Goal: Navigation & Orientation: Find specific page/section

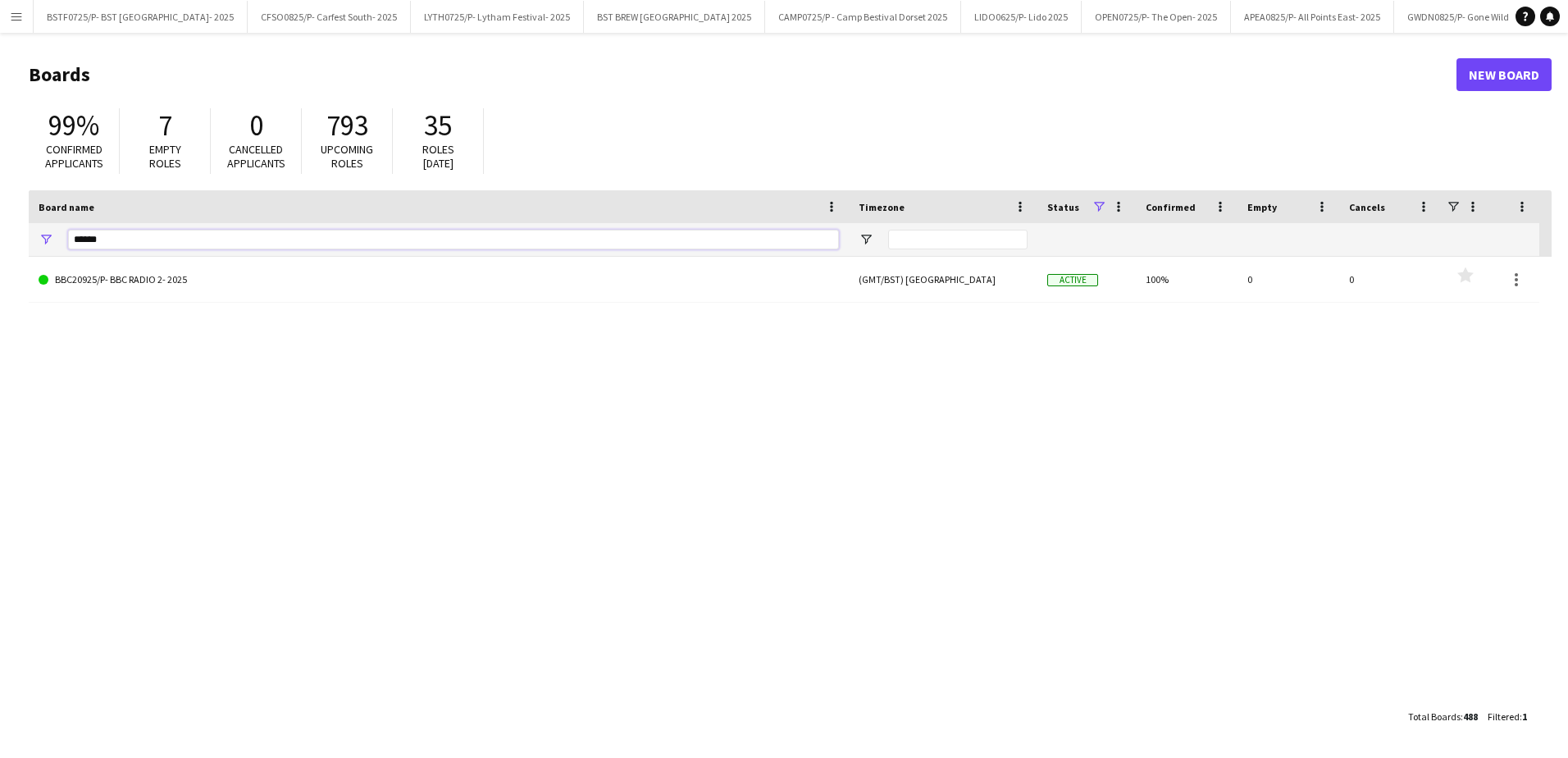
click at [115, 236] on input "*****" at bounding box center [453, 239] width 771 height 20
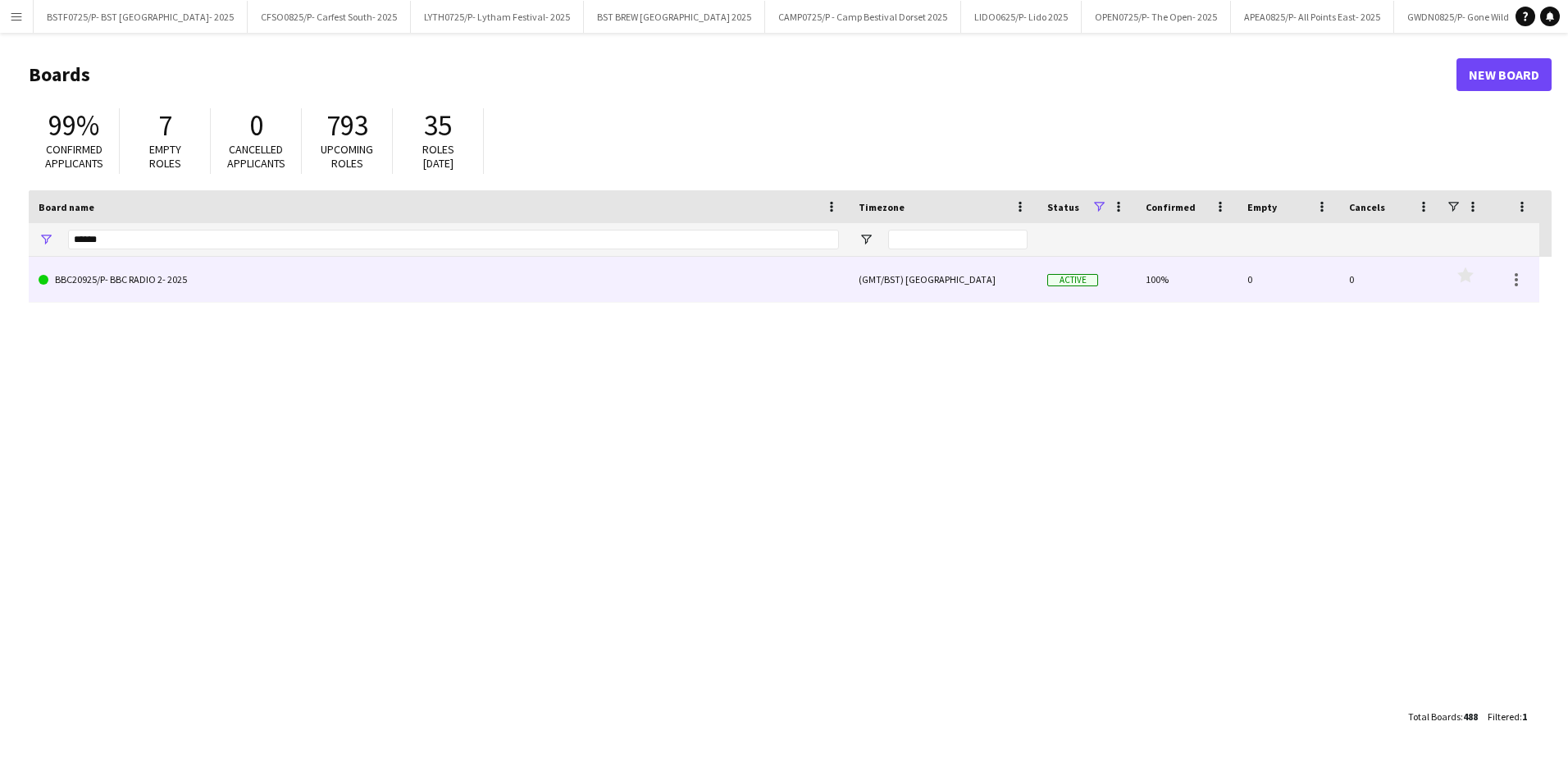
click at [136, 287] on link "BBC20925/P- BBC RADIO 2- 2025" at bounding box center [438, 280] width 800 height 46
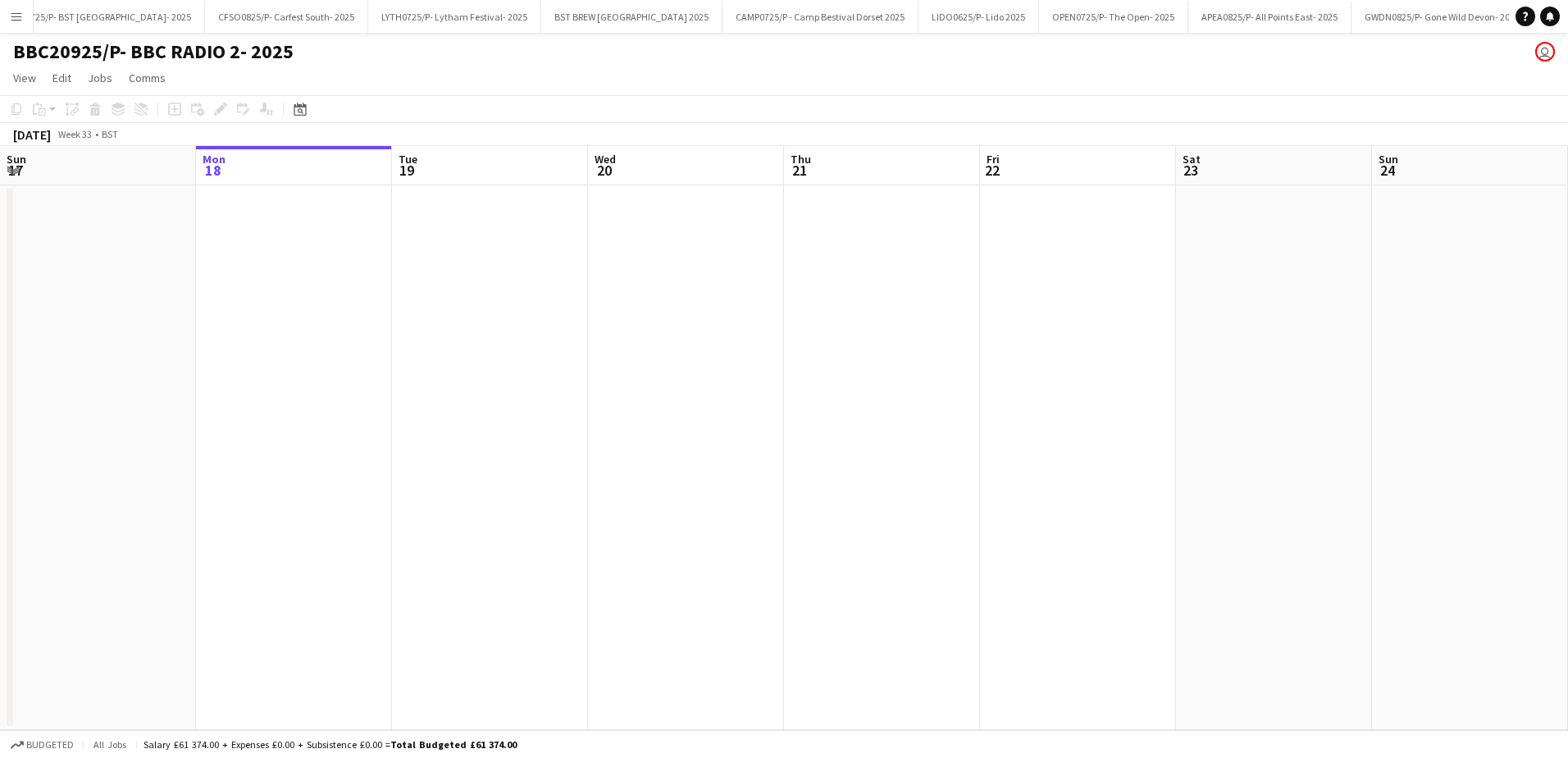
scroll to position [0, 306]
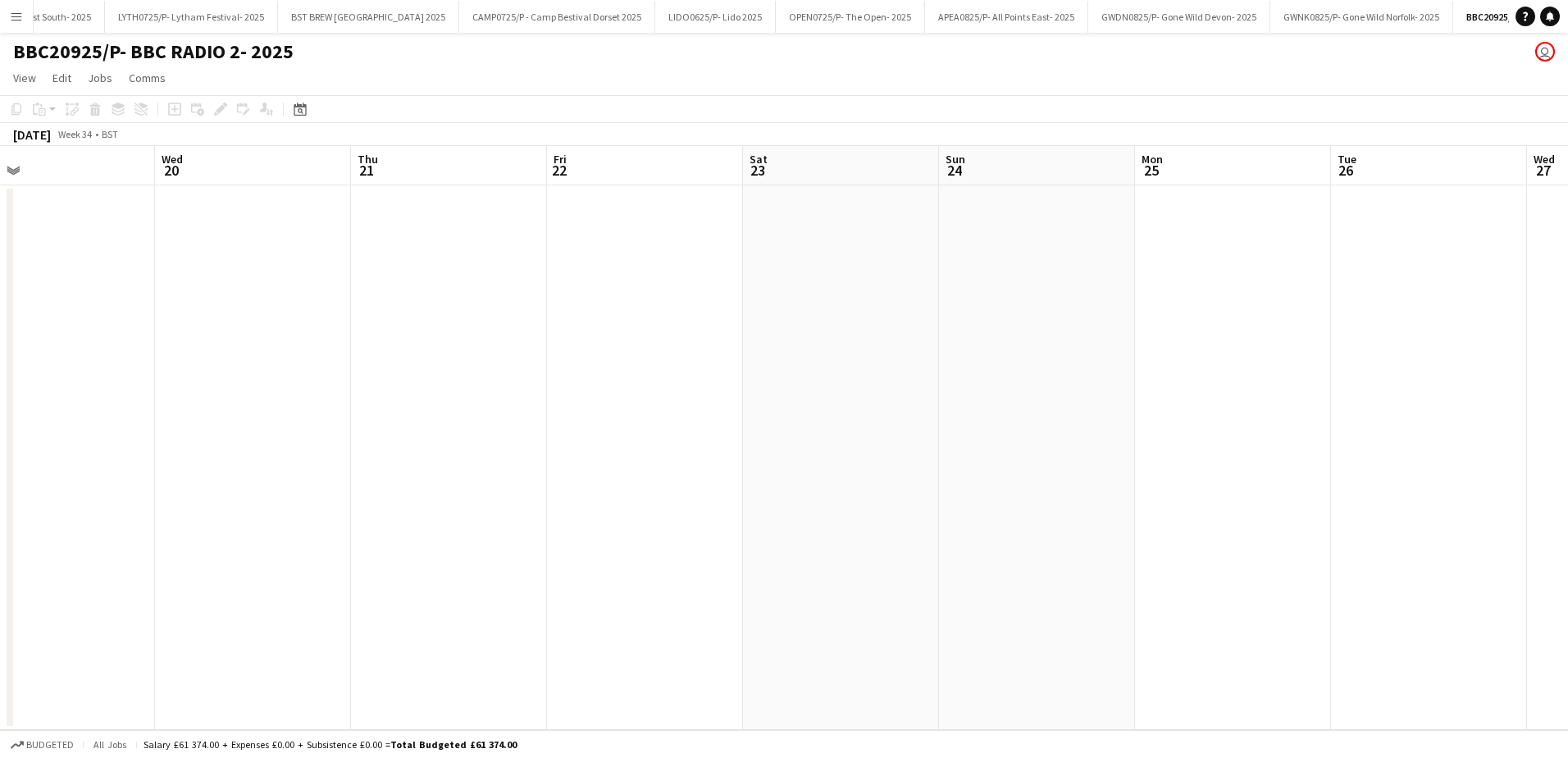
drag, startPoint x: 883, startPoint y: 499, endPoint x: 449, endPoint y: 485, distance: 434.2
click at [449, 485] on app-calendar-viewport "Sat 16 Sun 17 Mon 18 Tue 19 Wed 20 Thu 21 Fri 22 Sat 23 Sun 24 Mon 25 Tue 26 We…" at bounding box center [784, 438] width 1568 height 584
drag, startPoint x: 825, startPoint y: 519, endPoint x: 862, endPoint y: 492, distance: 45.8
click at [410, 485] on app-calendar-viewport "Sat 16 Sun 17 Mon 18 Tue 19 Wed 20 Thu 21 Fri 22 Sat 23 Sun 24 Mon 25 Tue 26 We…" at bounding box center [784, 438] width 1568 height 584
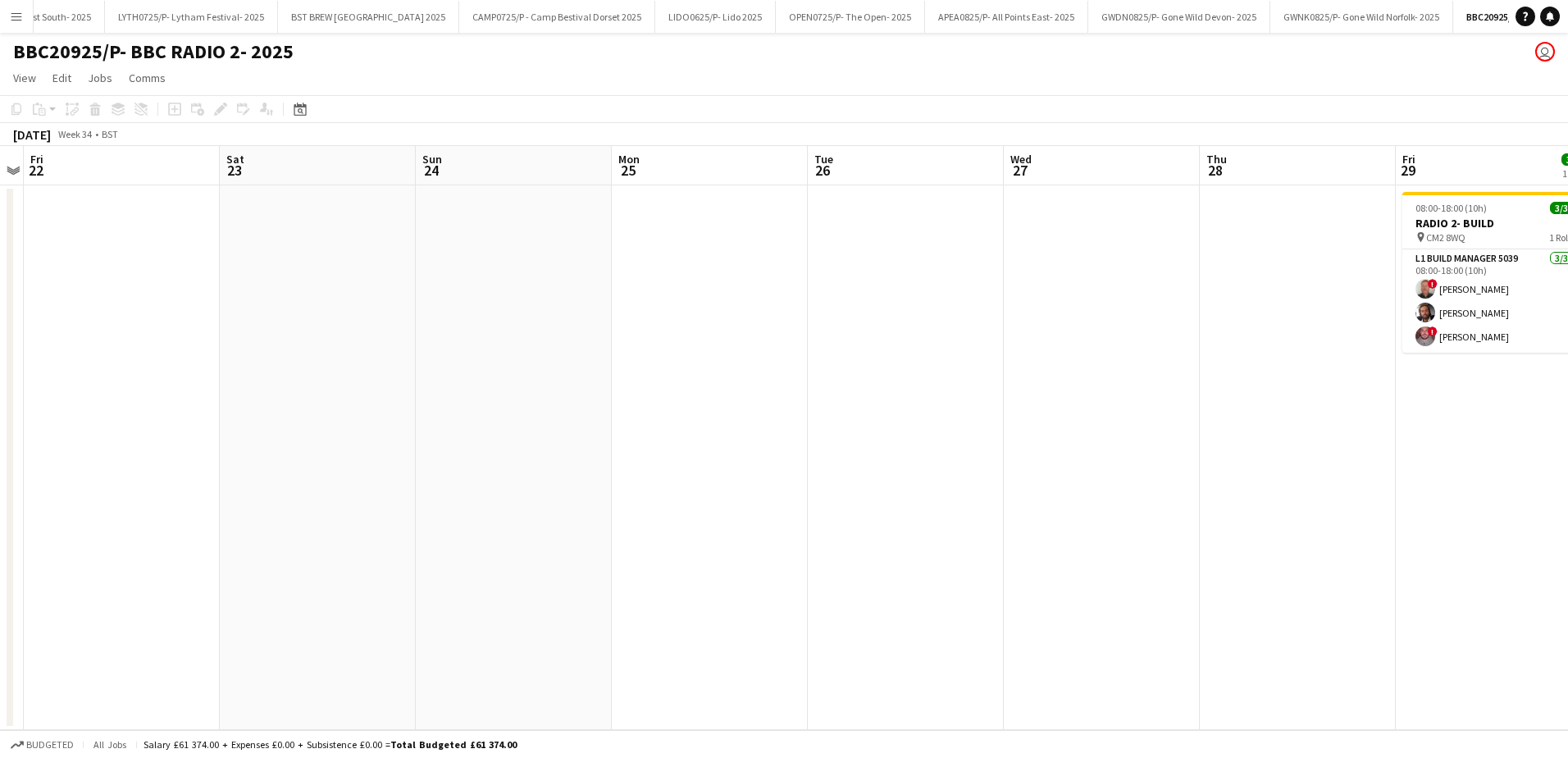
drag, startPoint x: 920, startPoint y: 492, endPoint x: 508, endPoint y: 451, distance: 414.0
click at [660, 480] on app-calendar-viewport "Tue 19 Wed 20 Thu 21 Fri 22 Sat 23 Sun 24 Mon 25 Tue 26 Wed 27 Thu 28 Fri 29 3/…" at bounding box center [784, 438] width 1568 height 584
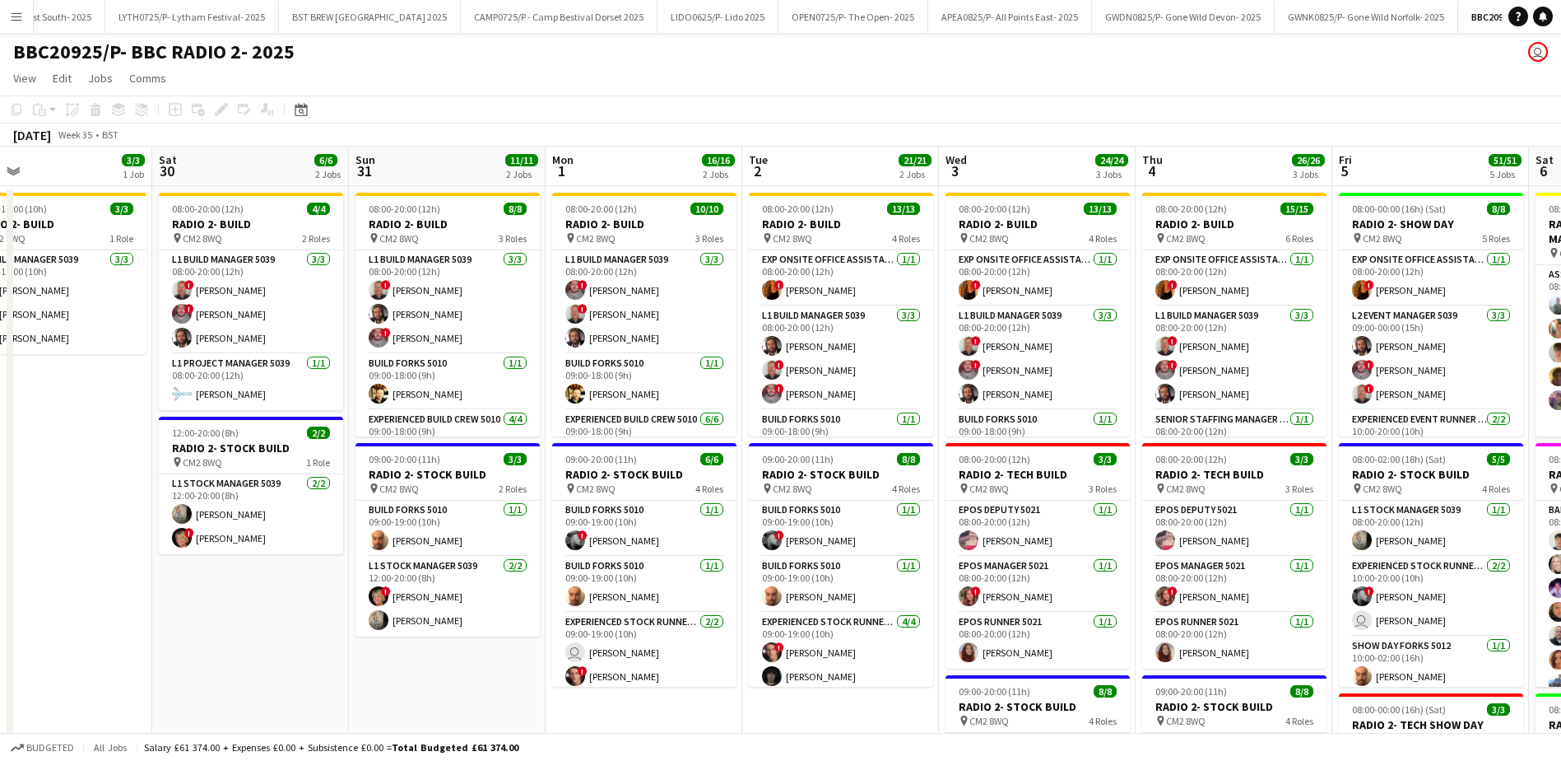
scroll to position [0, 521]
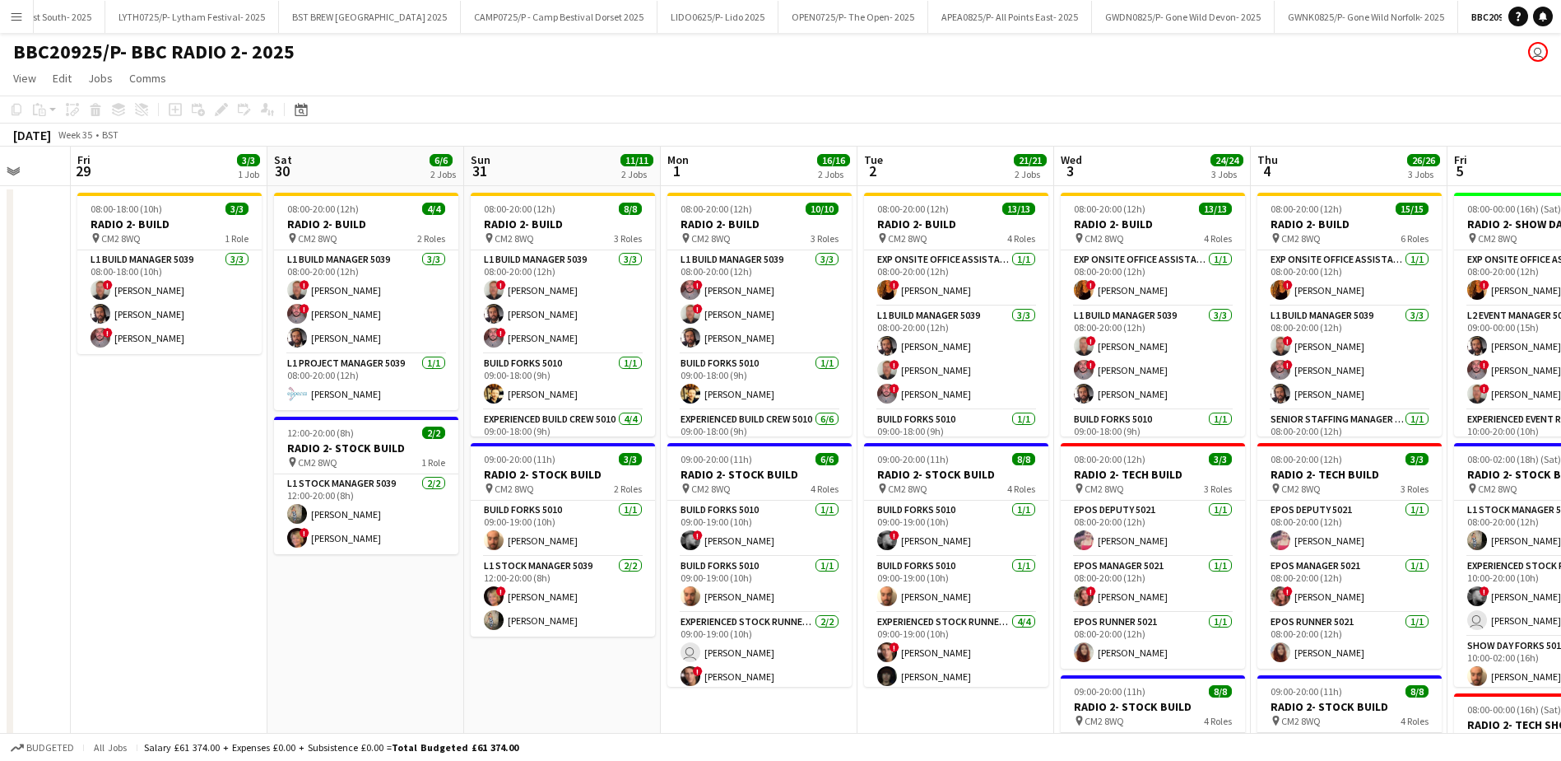
drag, startPoint x: 848, startPoint y: 456, endPoint x: 44, endPoint y: 398, distance: 805.5
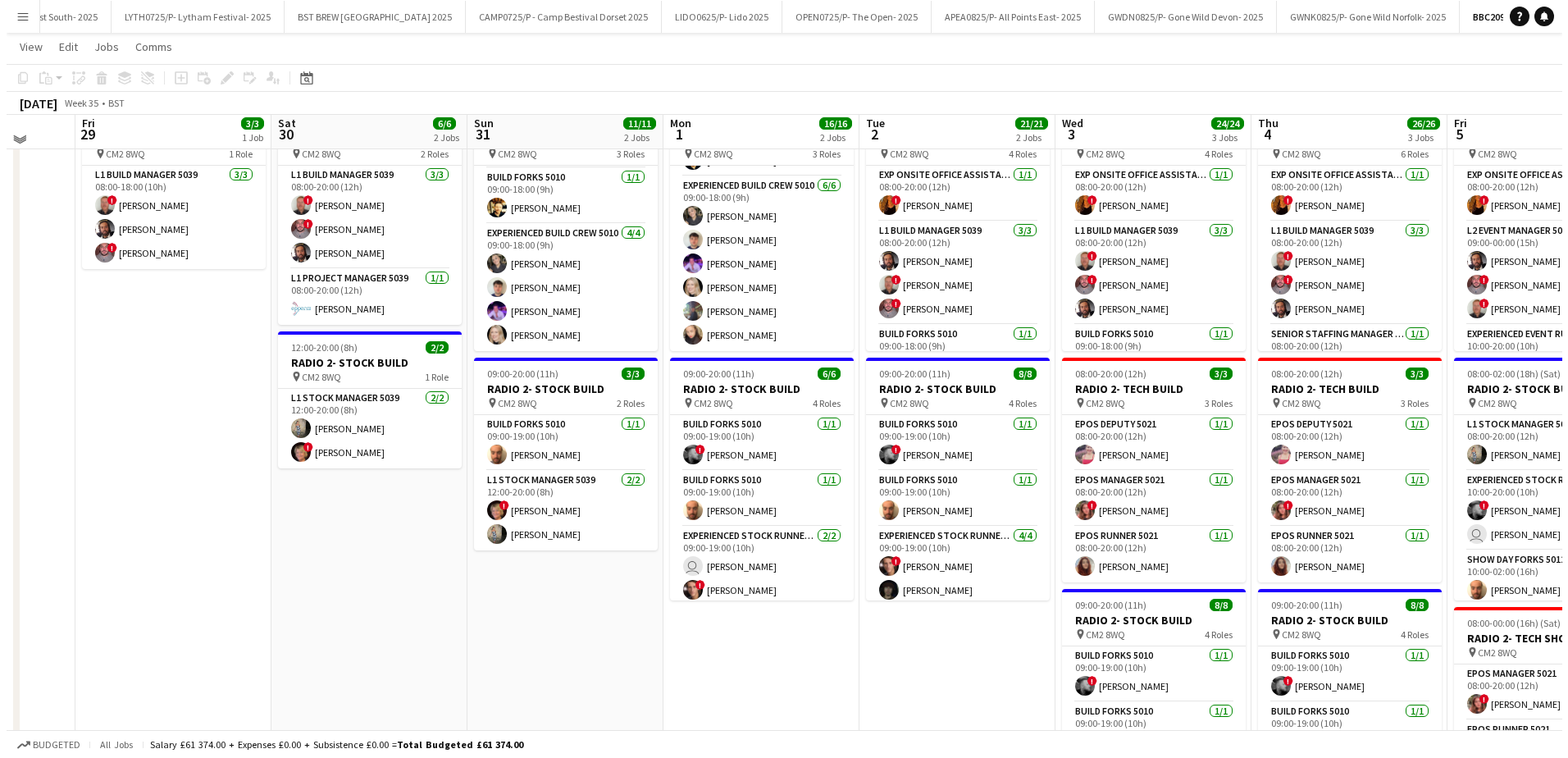
scroll to position [0, 0]
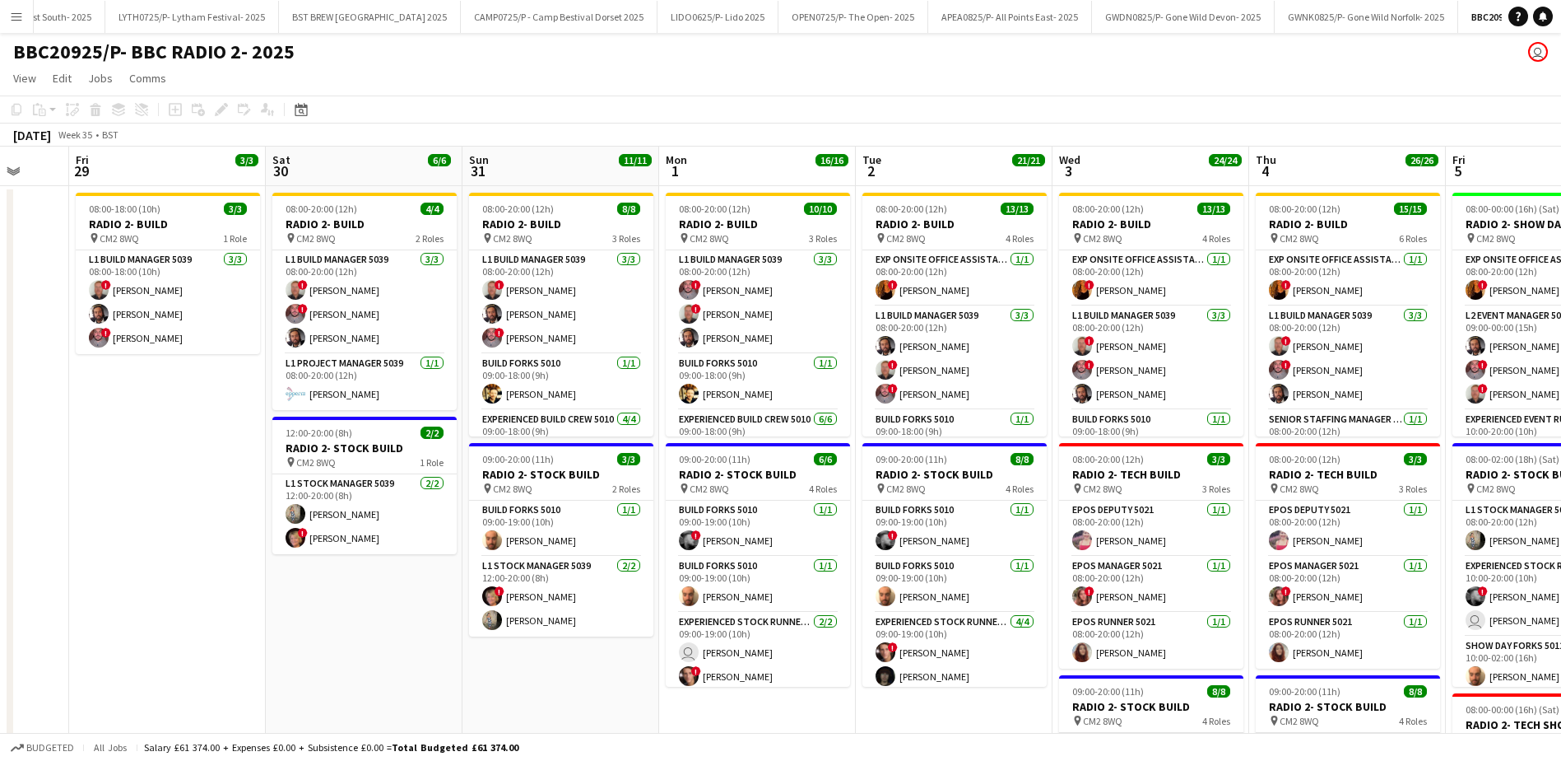
click at [12, 23] on button "Menu" at bounding box center [16, 16] width 33 height 33
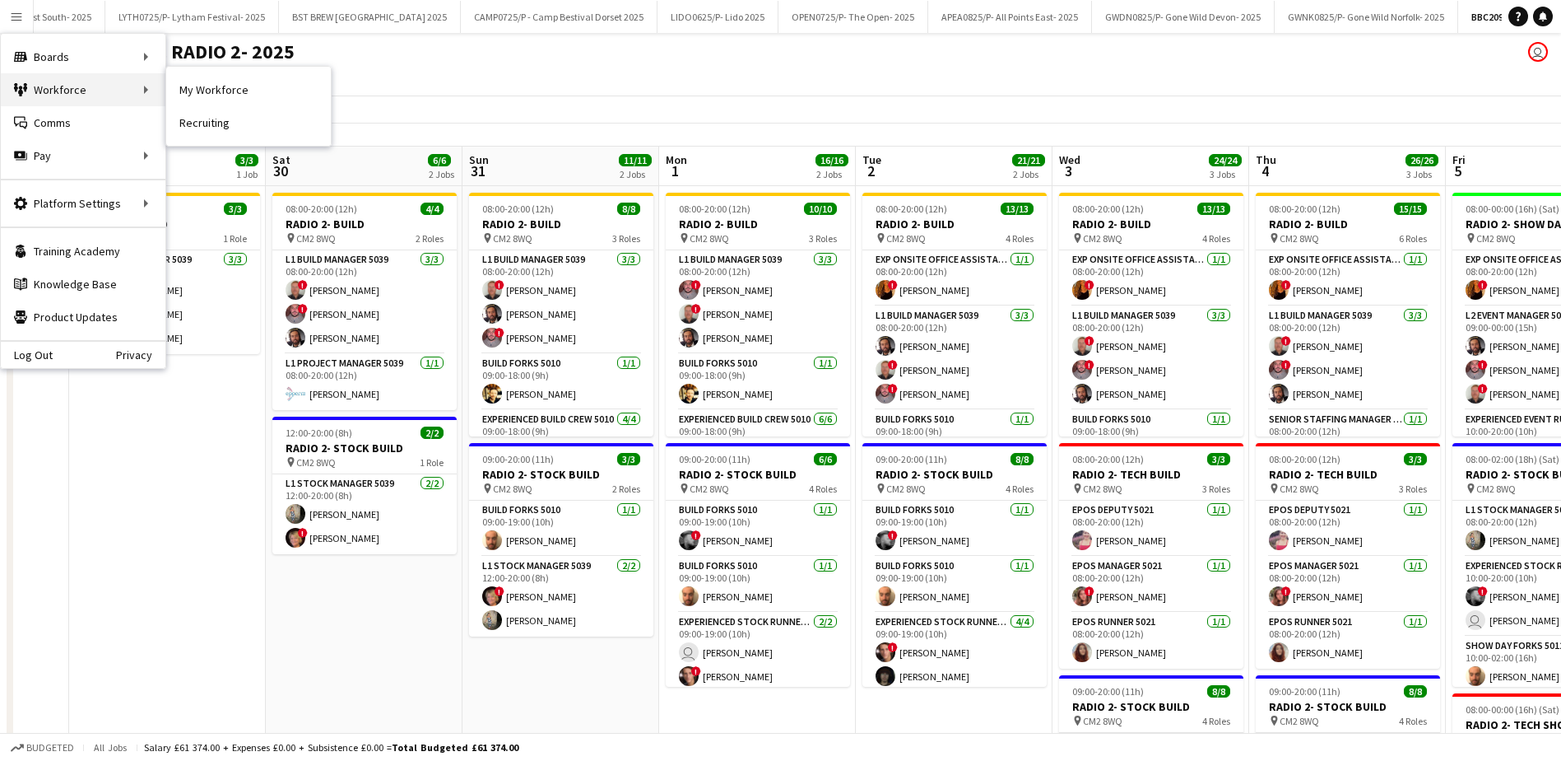
click at [84, 94] on div "Workforce Workforce" at bounding box center [83, 89] width 165 height 33
click at [107, 40] on div "Boards Boards" at bounding box center [83, 56] width 165 height 33
click at [208, 81] on link "My Workforce" at bounding box center [248, 89] width 165 height 33
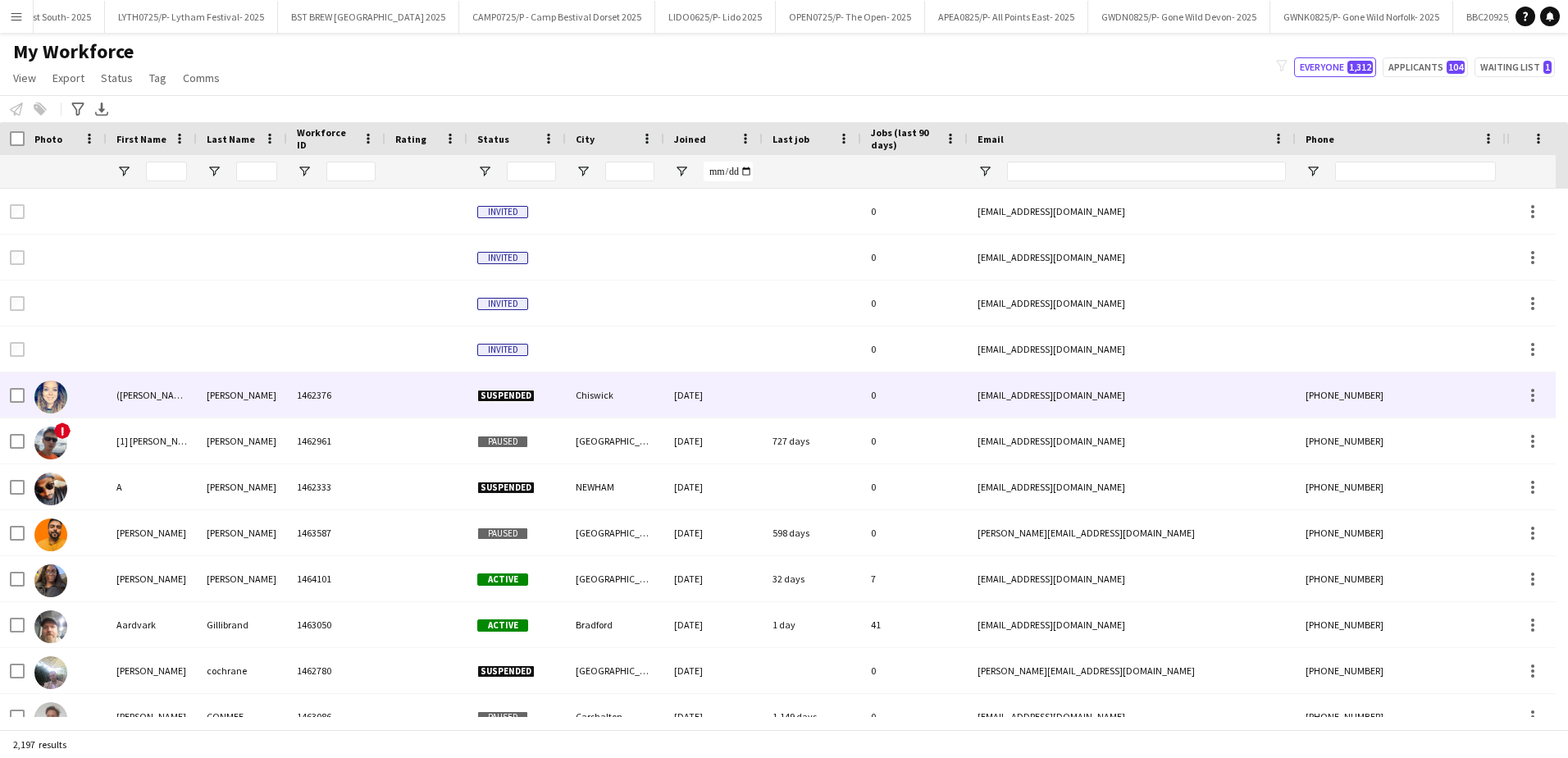
click at [216, 377] on div "[PERSON_NAME]" at bounding box center [242, 394] width 91 height 45
